Goal: Transaction & Acquisition: Download file/media

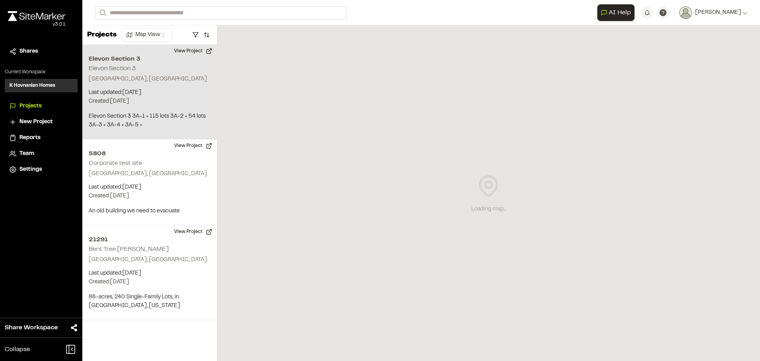
click at [124, 101] on p "Created: Jun 19, 2025" at bounding box center [150, 101] width 122 height 9
click at [187, 51] on button "View Project" at bounding box center [194, 51] width 48 height 13
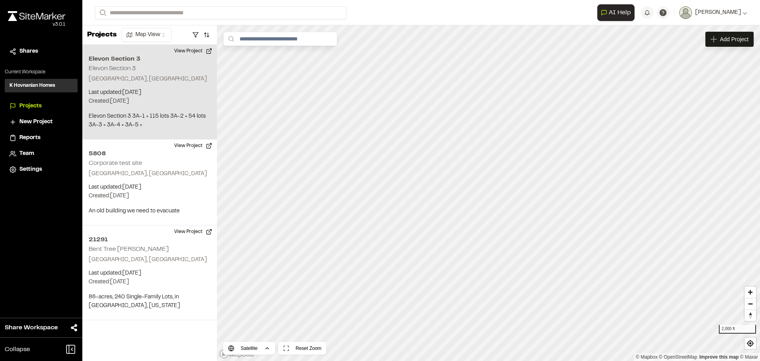
click at [120, 59] on h2 "Elevon Section 3" at bounding box center [150, 59] width 122 height 10
click at [181, 52] on button "View Project" at bounding box center [194, 51] width 48 height 13
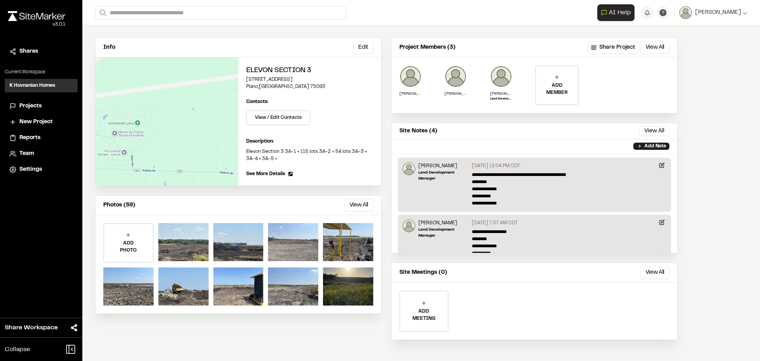
scroll to position [55, 0]
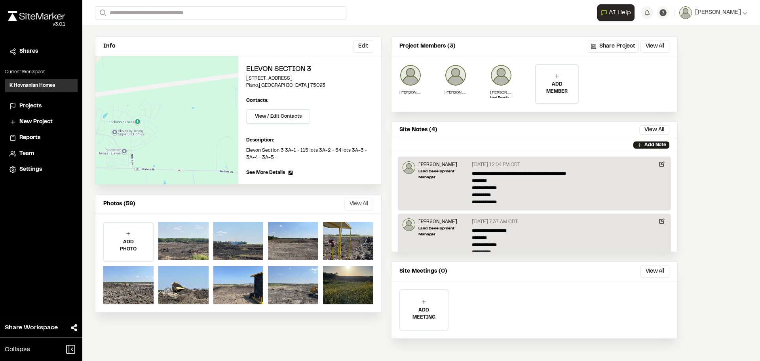
click at [351, 204] on button "View All" at bounding box center [359, 204] width 29 height 13
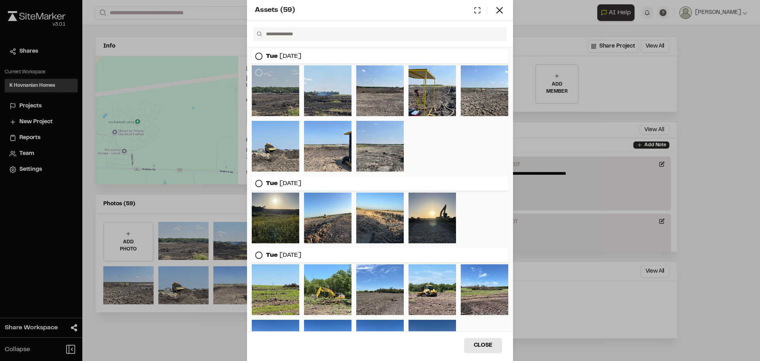
click at [277, 108] on div at bounding box center [276, 90] width 48 height 51
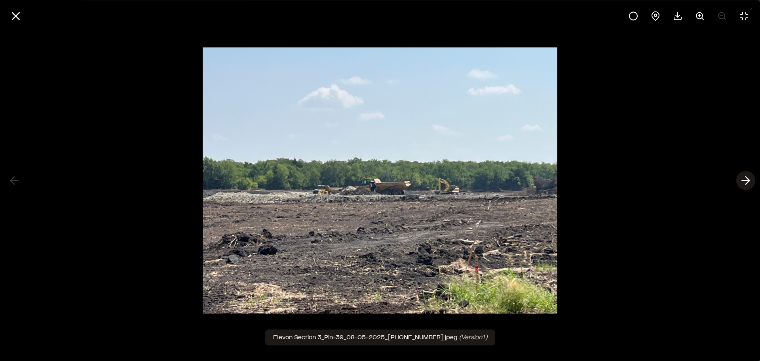
click at [750, 179] on icon at bounding box center [746, 180] width 13 height 13
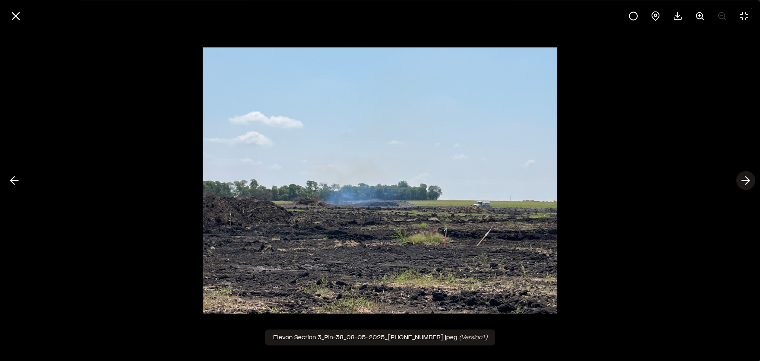
click at [750, 179] on icon at bounding box center [746, 180] width 13 height 13
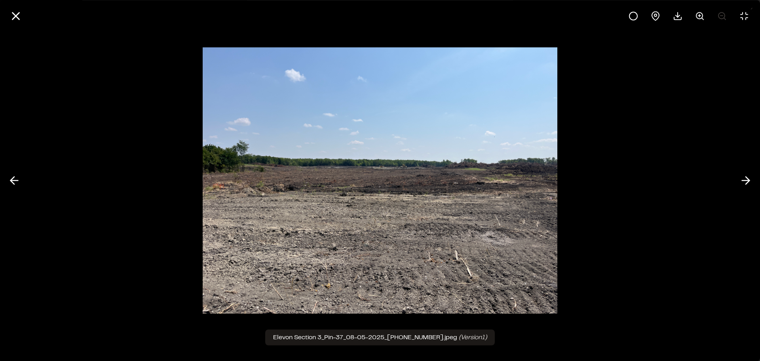
click at [220, 193] on img at bounding box center [380, 181] width 355 height 282
click at [701, 14] on icon at bounding box center [700, 16] width 10 height 10
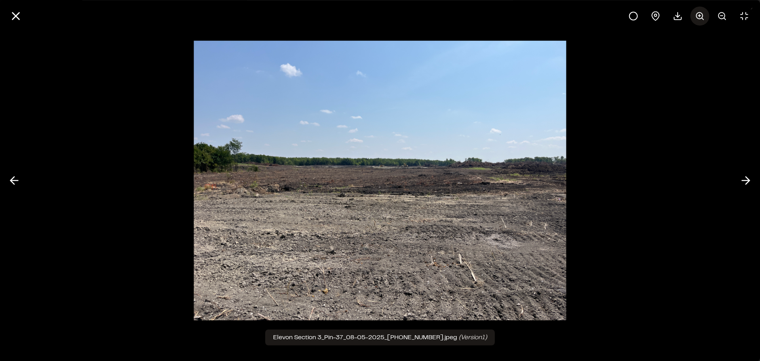
click at [696, 14] on icon at bounding box center [700, 16] width 10 height 10
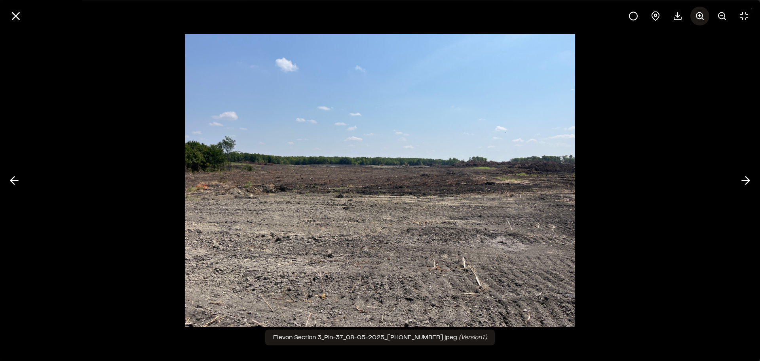
click at [697, 14] on circle at bounding box center [700, 15] width 6 height 6
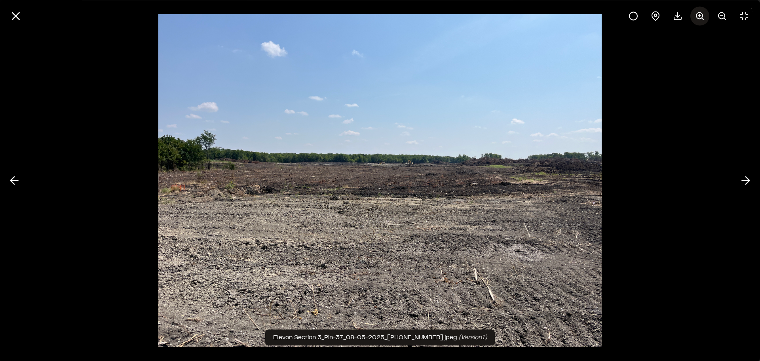
click at [697, 14] on circle at bounding box center [700, 15] width 6 height 6
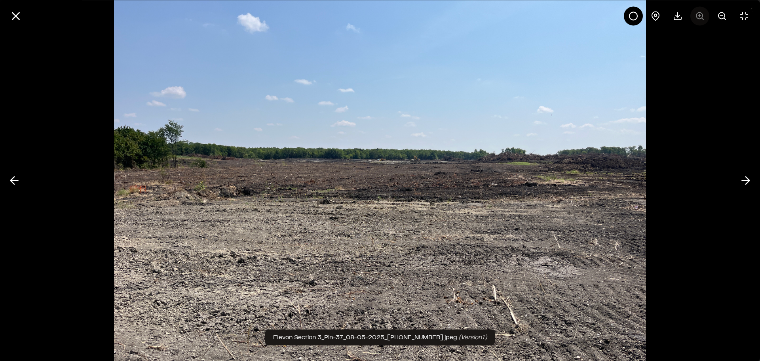
click at [697, 14] on div at bounding box center [689, 15] width 130 height 19
click at [745, 178] on icon at bounding box center [746, 180] width 13 height 13
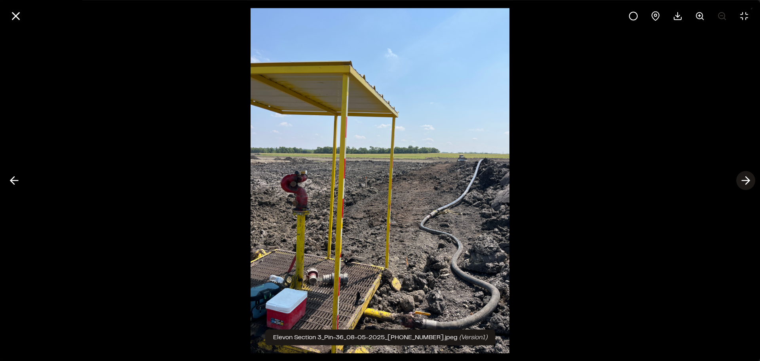
click at [748, 181] on icon at bounding box center [746, 180] width 13 height 13
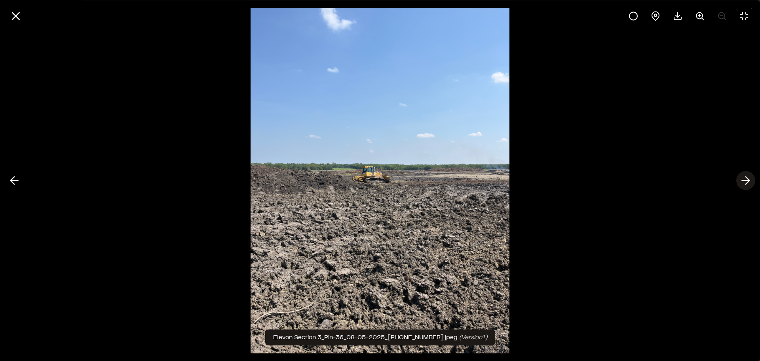
click at [748, 181] on icon at bounding box center [746, 180] width 13 height 13
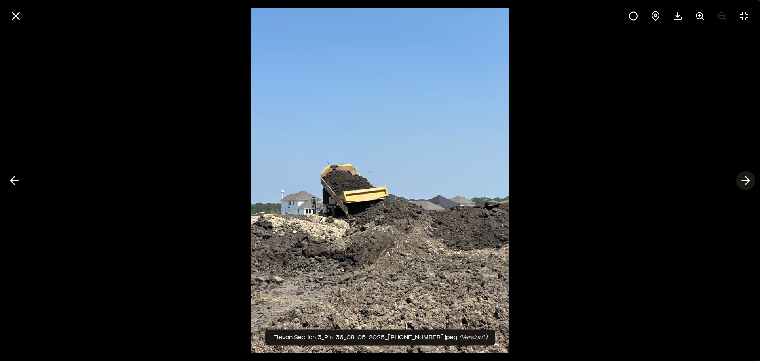
click at [748, 181] on icon at bounding box center [746, 180] width 13 height 13
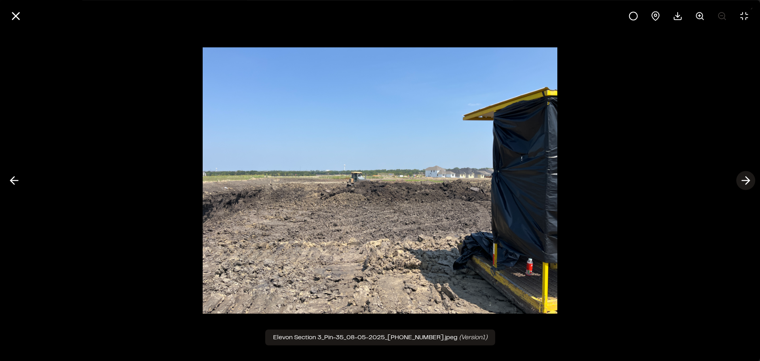
click at [748, 181] on icon at bounding box center [746, 180] width 13 height 13
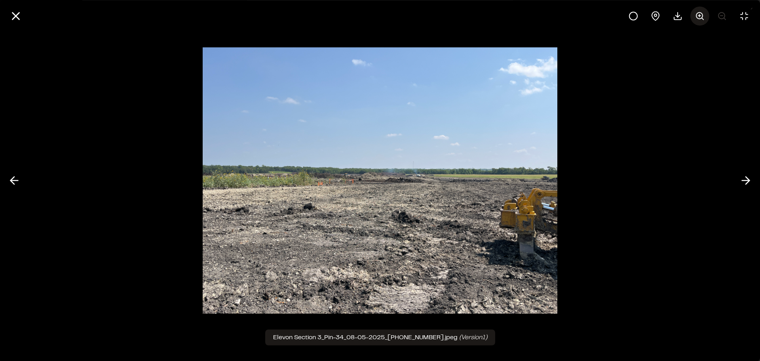
click at [699, 17] on icon at bounding box center [700, 16] width 10 height 10
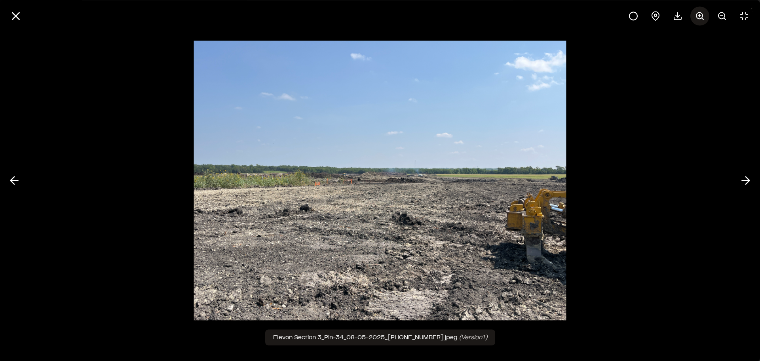
click at [699, 17] on icon at bounding box center [700, 16] width 10 height 10
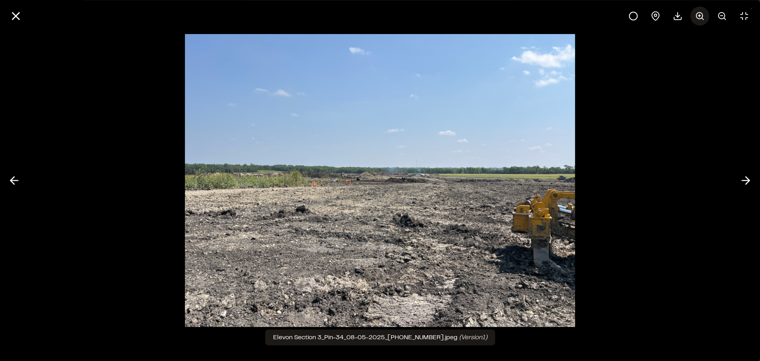
click at [699, 17] on icon at bounding box center [700, 16] width 10 height 10
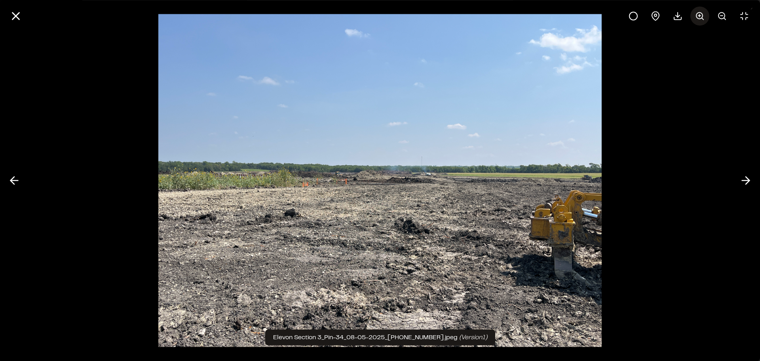
click at [699, 17] on icon at bounding box center [700, 16] width 10 height 10
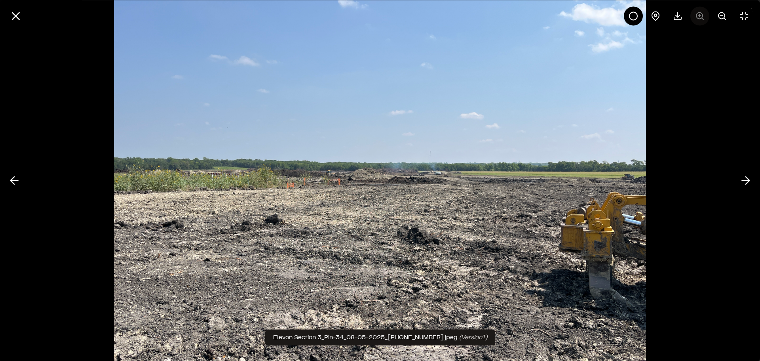
click at [699, 17] on div at bounding box center [689, 15] width 130 height 19
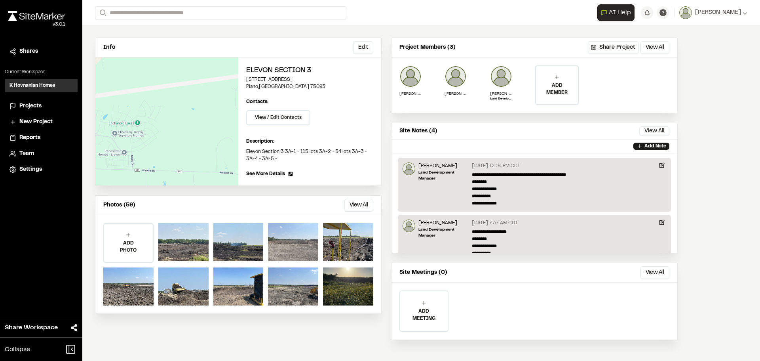
scroll to position [55, 0]
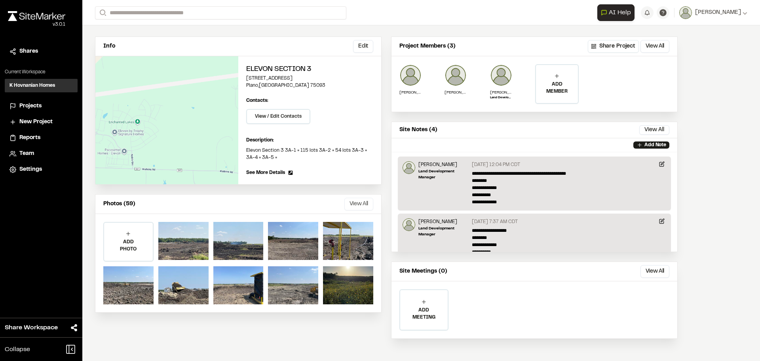
click at [363, 202] on button "View All" at bounding box center [359, 204] width 29 height 13
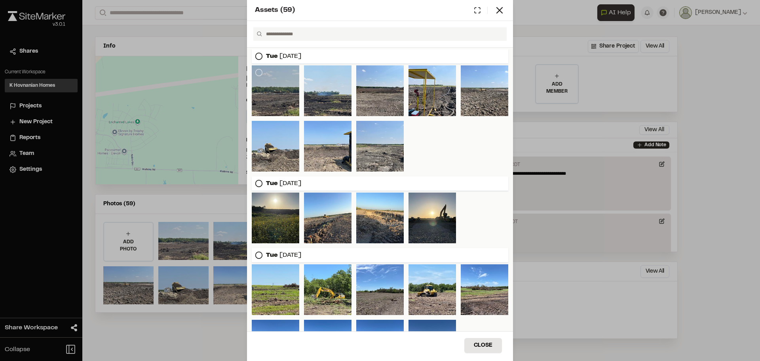
click at [280, 91] on div at bounding box center [276, 90] width 48 height 51
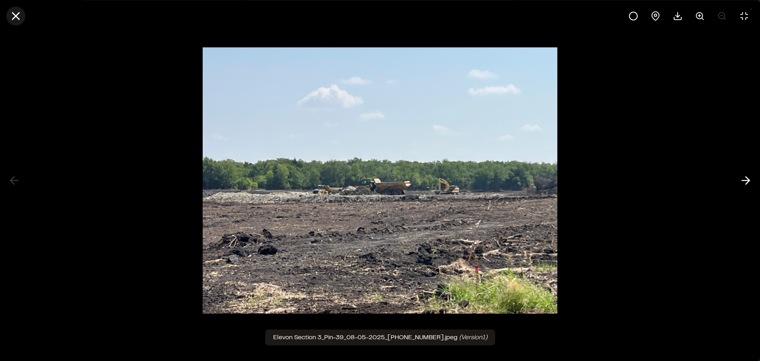
click at [18, 14] on line at bounding box center [16, 16] width 7 height 7
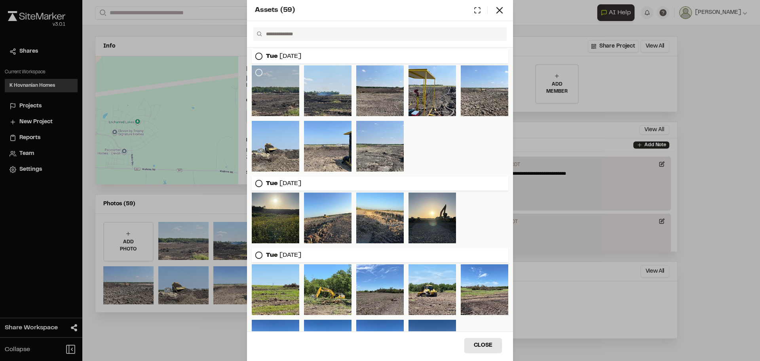
click at [258, 72] on icon at bounding box center [259, 73] width 8 height 8
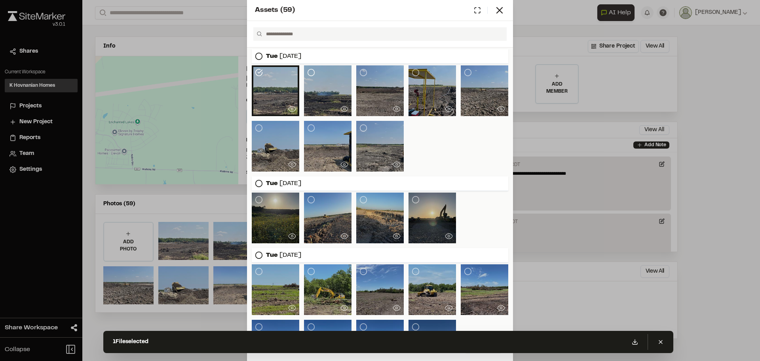
click at [311, 71] on icon at bounding box center [311, 73] width 8 height 8
click at [360, 72] on icon at bounding box center [364, 73] width 8 height 8
click at [412, 73] on icon at bounding box center [416, 73] width 8 height 8
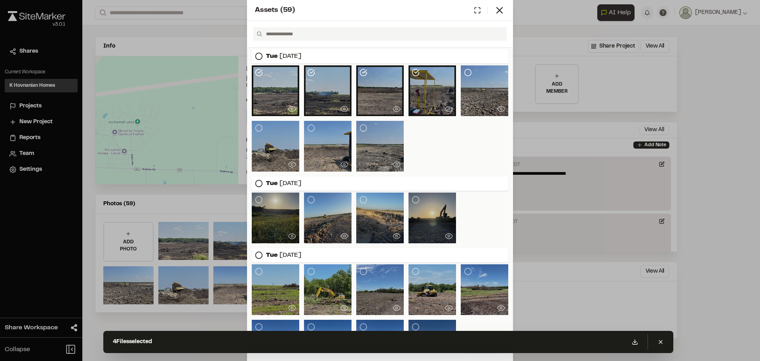
click at [464, 74] on icon at bounding box center [468, 73] width 8 height 8
click at [257, 128] on icon at bounding box center [259, 128] width 8 height 8
click at [311, 127] on icon at bounding box center [311, 128] width 8 height 8
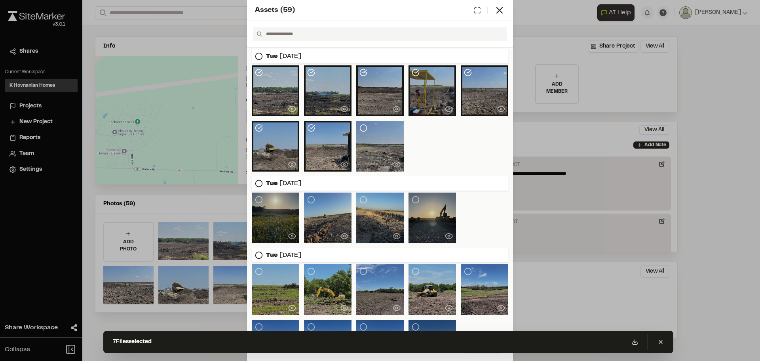
click at [360, 128] on icon at bounding box center [364, 128] width 8 height 8
click at [386, 143] on div "Download" at bounding box center [387, 143] width 50 height 11
click at [261, 56] on icon at bounding box center [259, 56] width 8 height 8
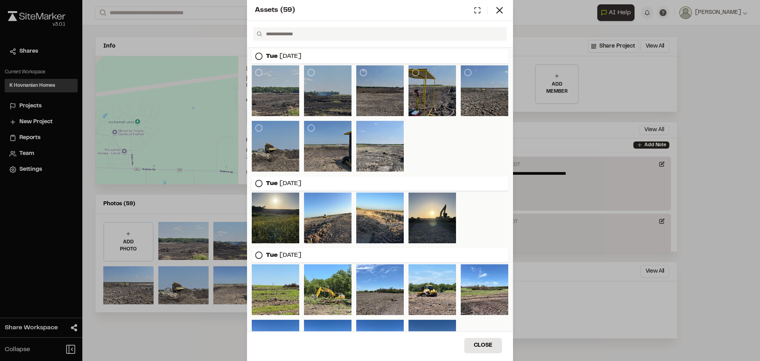
click at [261, 56] on icon at bounding box center [259, 56] width 8 height 8
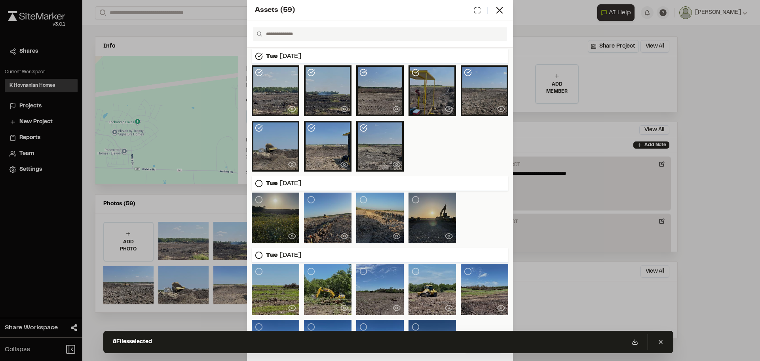
drag, startPoint x: 467, startPoint y: 134, endPoint x: 436, endPoint y: 137, distance: 31.0
click at [436, 137] on div at bounding box center [380, 118] width 257 height 106
click at [259, 55] on icon at bounding box center [259, 56] width 8 height 8
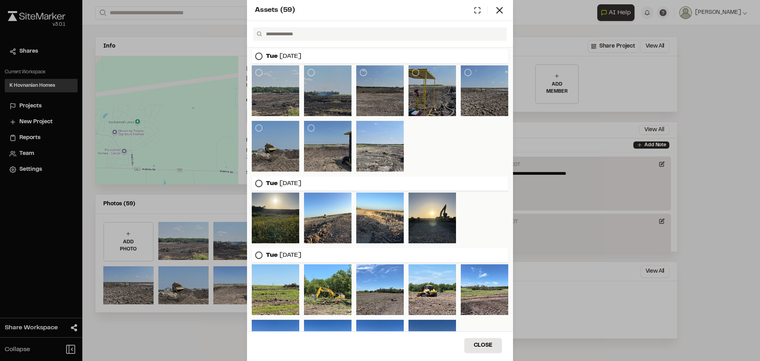
click at [259, 55] on icon at bounding box center [259, 56] width 8 height 8
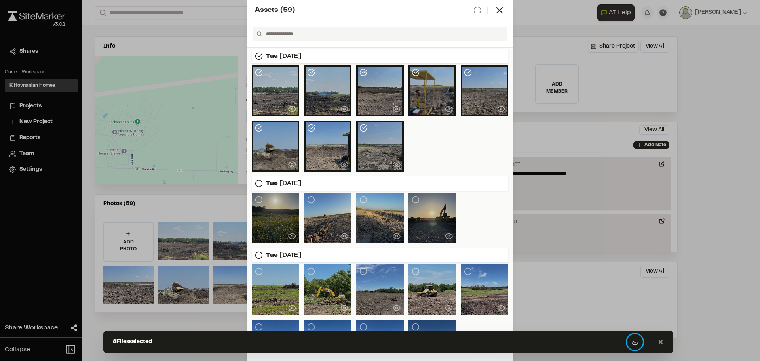
click at [636, 341] on icon at bounding box center [635, 342] width 6 height 6
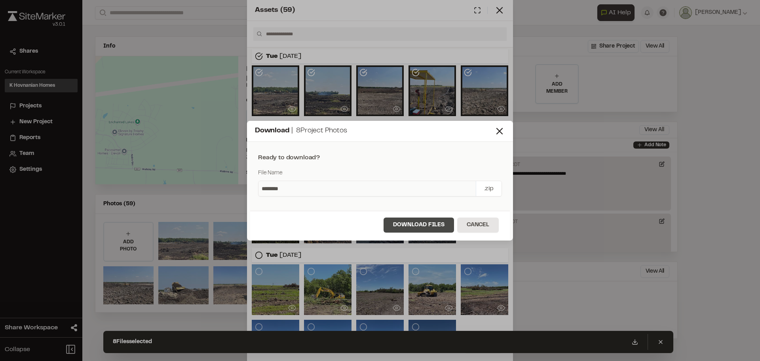
click at [422, 229] on button "Download Files" at bounding box center [419, 224] width 70 height 15
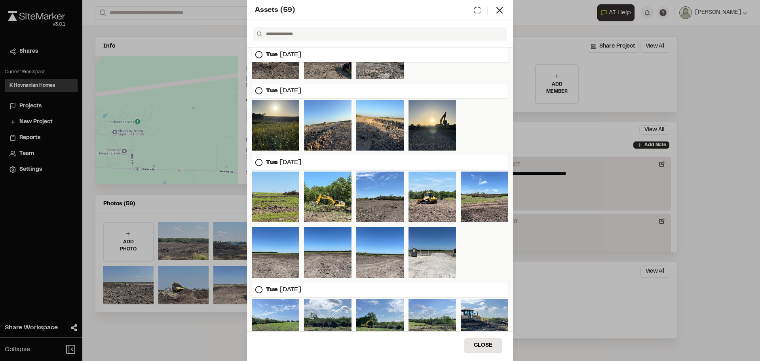
scroll to position [119, 0]
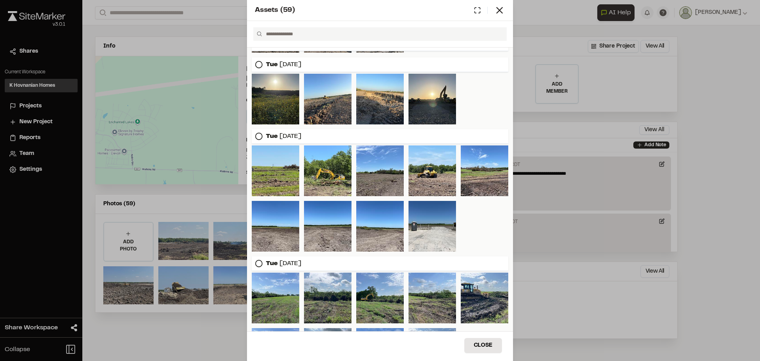
click at [256, 136] on icon at bounding box center [259, 136] width 8 height 8
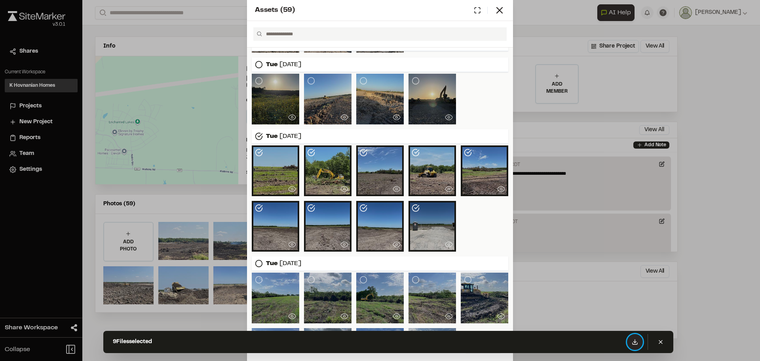
click at [639, 340] on button at bounding box center [635, 342] width 16 height 16
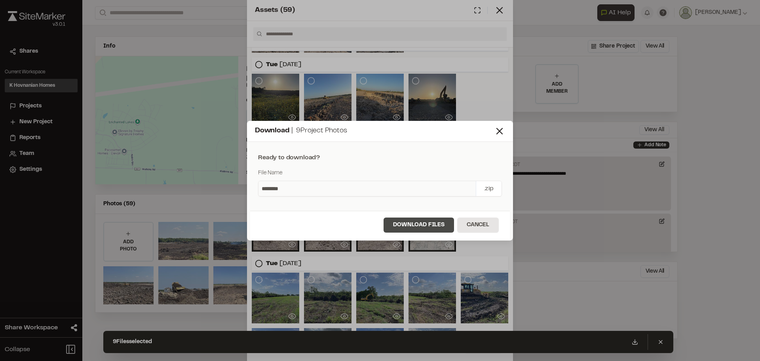
click at [425, 225] on button "Download Files" at bounding box center [419, 224] width 70 height 15
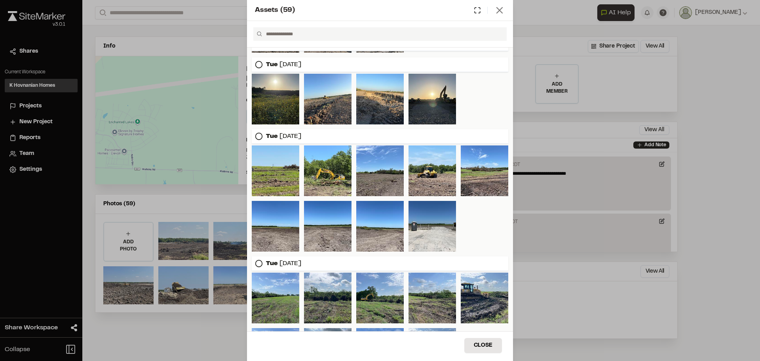
click at [497, 11] on icon at bounding box center [499, 10] width 11 height 11
